Goal: Navigation & Orientation: Find specific page/section

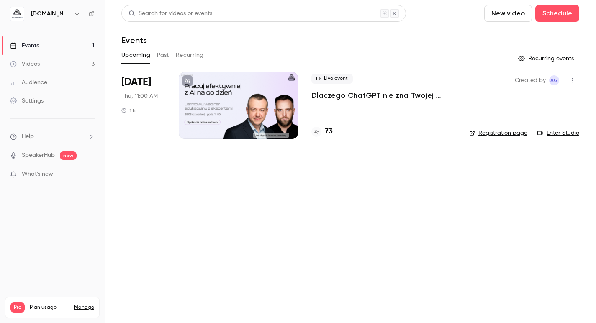
click at [39, 86] on div "Audience" at bounding box center [28, 82] width 37 height 8
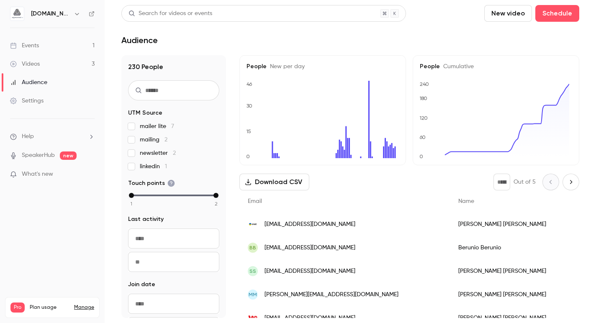
click at [69, 65] on link "Videos 3" at bounding box center [52, 64] width 105 height 18
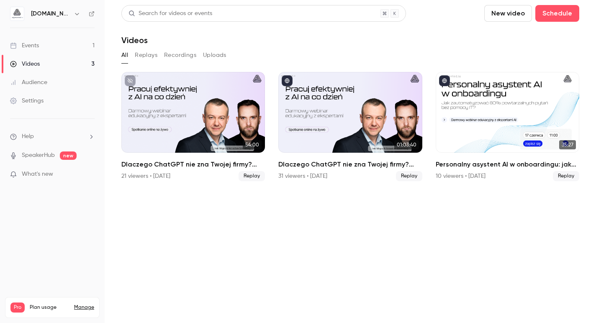
click at [35, 49] on div "Events" at bounding box center [24, 45] width 29 height 8
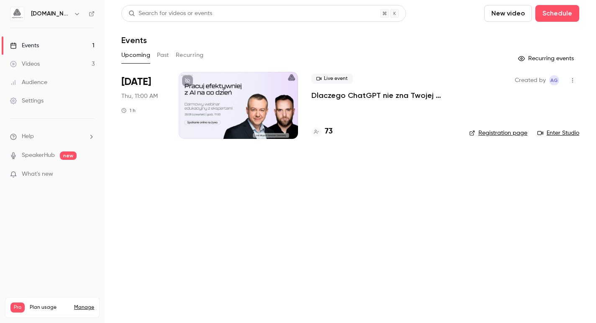
click at [162, 58] on button "Past" at bounding box center [163, 55] width 12 height 13
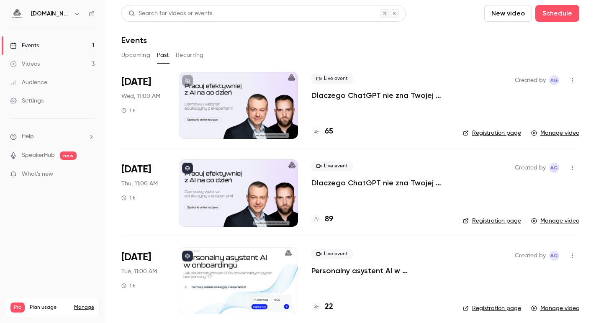
scroll to position [6, 0]
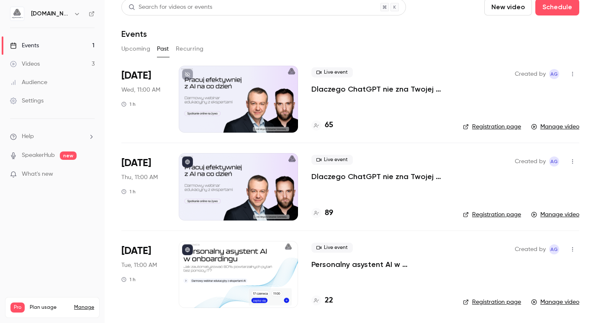
click at [143, 49] on button "Upcoming" at bounding box center [135, 48] width 29 height 13
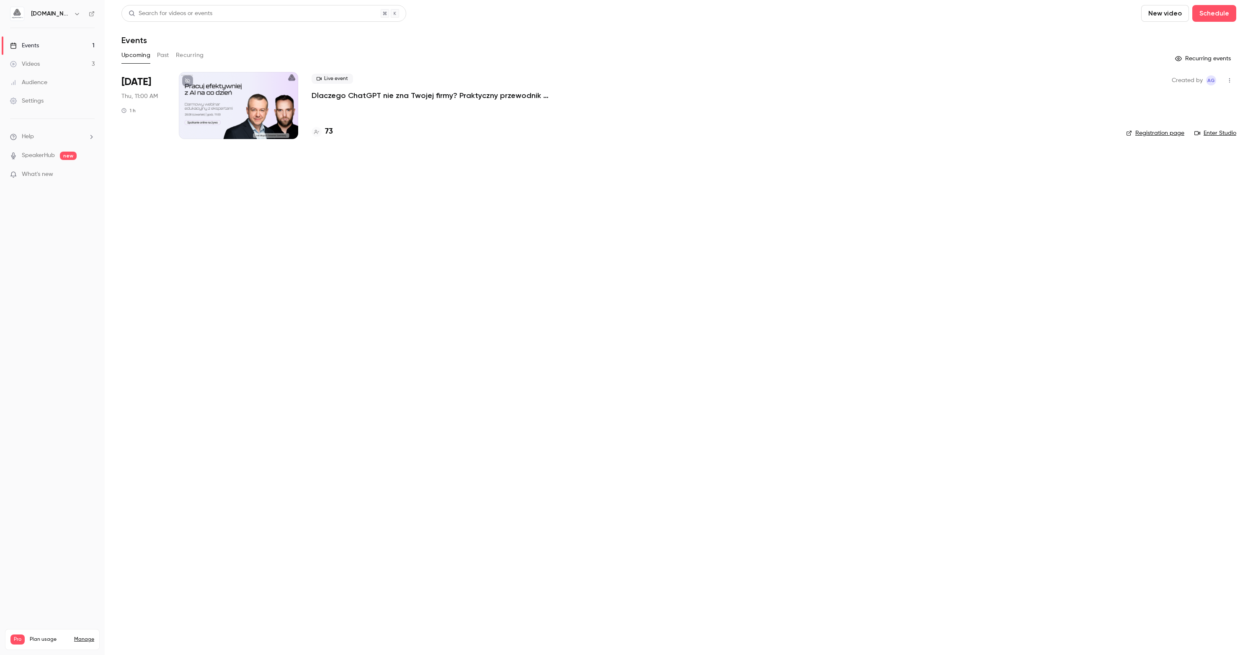
click at [596, 294] on main "Search for videos or events New video Schedule Events Upcoming Past Recurring R…" at bounding box center [679, 327] width 1148 height 655
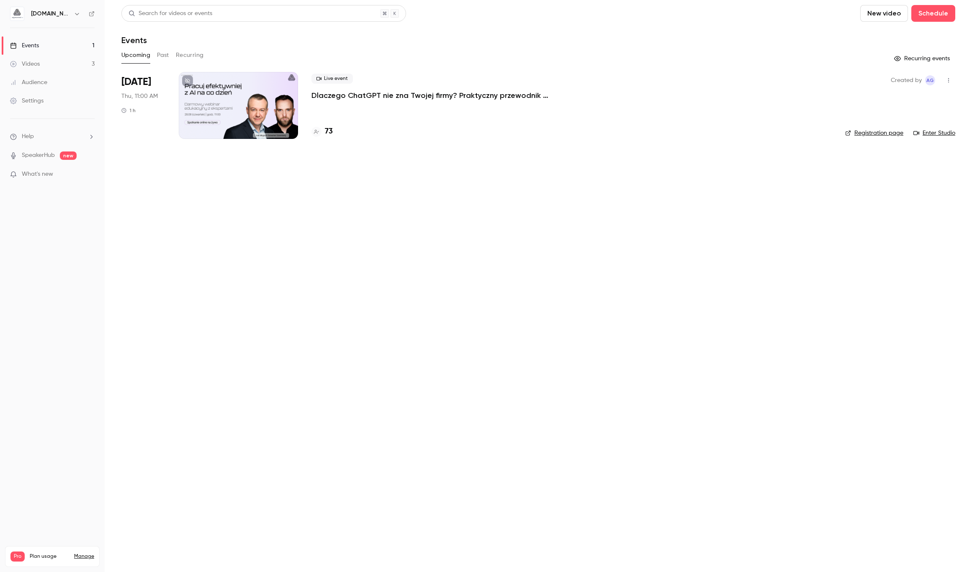
click at [59, 44] on link "Events 1" at bounding box center [52, 45] width 105 height 18
click at [168, 60] on button "Past" at bounding box center [163, 55] width 12 height 13
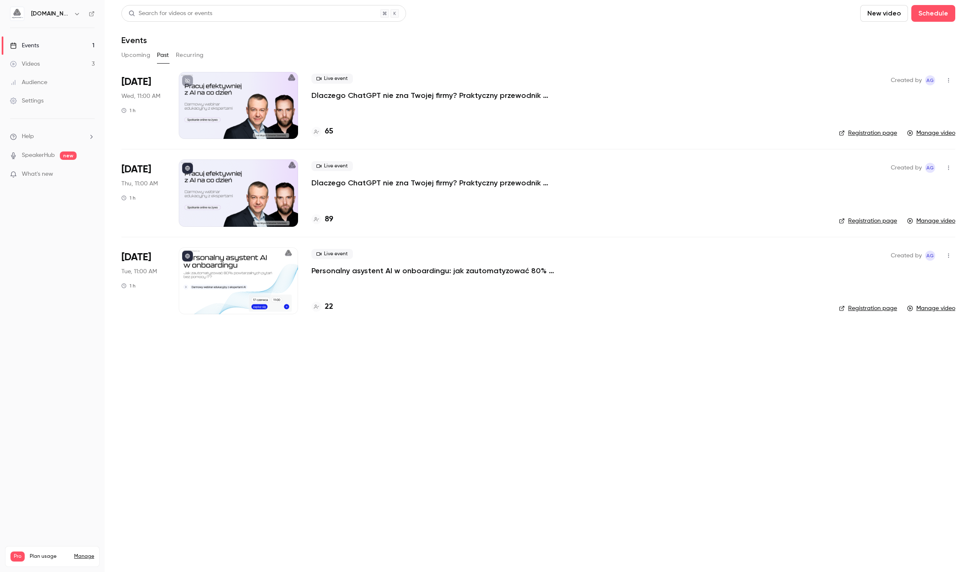
click at [135, 57] on button "Upcoming" at bounding box center [135, 55] width 29 height 13
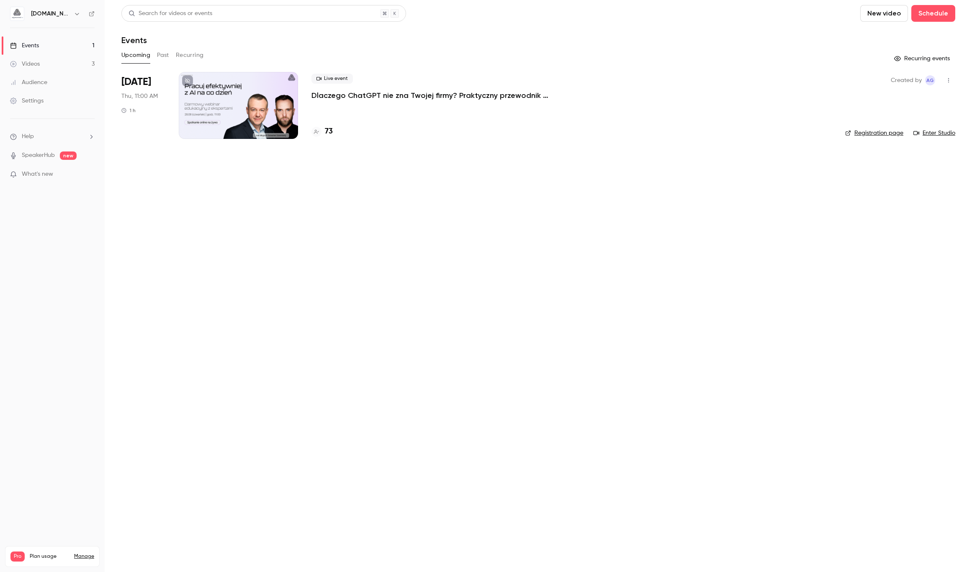
click at [162, 59] on button "Past" at bounding box center [163, 55] width 12 height 13
